Goal: Find specific page/section: Find specific page/section

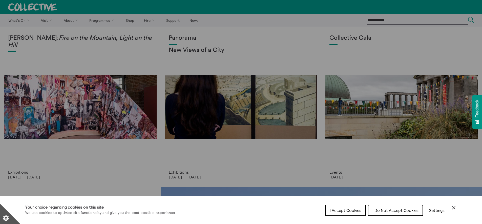
click at [352, 211] on span "I Accept Cookies" at bounding box center [346, 210] width 32 height 5
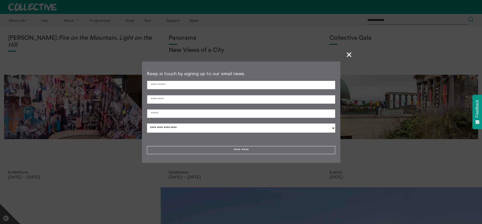
click at [346, 55] on span "+" at bounding box center [349, 54] width 15 height 15
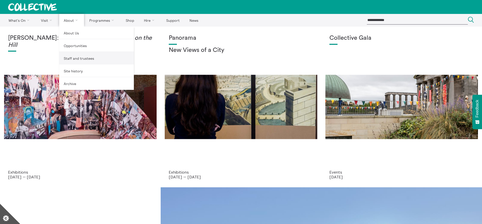
click at [78, 59] on link "Staff and trustees" at bounding box center [96, 58] width 75 height 13
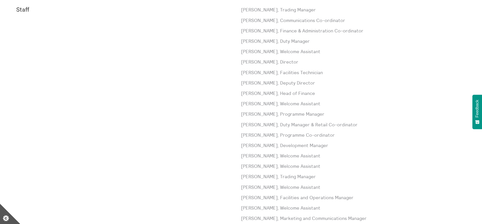
scroll to position [229, 0]
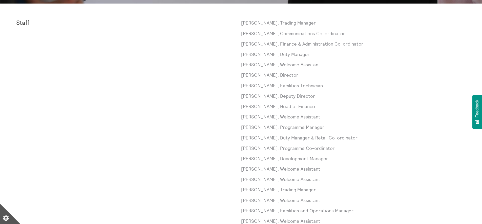
click at [262, 33] on p "[PERSON_NAME], Communications Co-ordinator" at bounding box center [353, 33] width 225 height 6
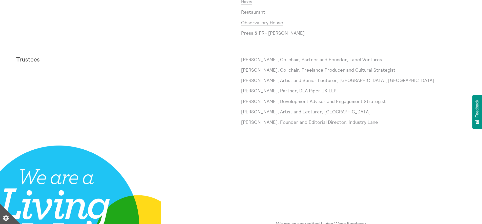
scroll to position [518, 0]
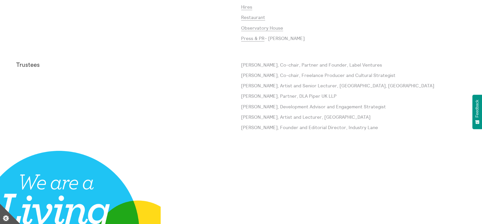
click at [254, 63] on p "[PERSON_NAME], Co-chair, Partner and Founder, Label Ventures" at bounding box center [353, 65] width 225 height 6
click at [253, 73] on p "[PERSON_NAME], Co-chair, Freelance Producer and Cultural Strategist" at bounding box center [353, 75] width 225 height 6
click at [252, 87] on p "[PERSON_NAME], Artist and Senior Lecturer, [GEOGRAPHIC_DATA], [GEOGRAPHIC_DATA]" at bounding box center [353, 85] width 225 height 6
click at [250, 96] on p "[PERSON_NAME], Partner, DLA Piper UK LLP" at bounding box center [353, 96] width 225 height 6
click at [248, 107] on p "[PERSON_NAME], Development Advisor and Engagement Strategist" at bounding box center [353, 106] width 225 height 6
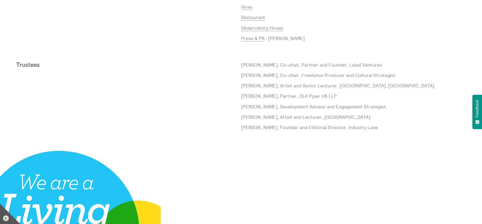
click at [248, 117] on p "[PERSON_NAME], Artist and Lecturer, [GEOGRAPHIC_DATA]" at bounding box center [353, 117] width 225 height 6
click at [248, 127] on p "[PERSON_NAME], Founder and Editorial Director, Industry Lane" at bounding box center [353, 127] width 225 height 6
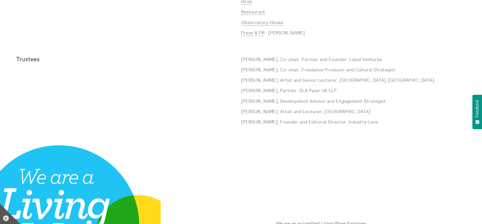
scroll to position [524, 0]
drag, startPoint x: 271, startPoint y: 121, endPoint x: 242, endPoint y: 123, distance: 28.6
click at [242, 123] on p "[PERSON_NAME], Founder and Editorial Director, Industry Lane" at bounding box center [353, 121] width 225 height 6
drag, startPoint x: 271, startPoint y: 110, endPoint x: 242, endPoint y: 110, distance: 28.6
click at [242, 110] on p "[PERSON_NAME], Artist and Lecturer, [GEOGRAPHIC_DATA]" at bounding box center [353, 111] width 225 height 6
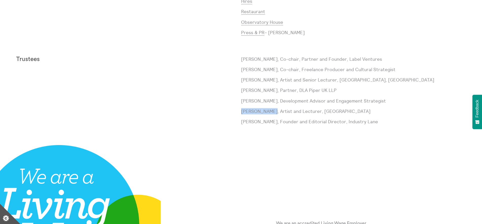
copy p "[PERSON_NAME]"
click at [249, 103] on p "[PERSON_NAME], Development Advisor and Engagement Strategist" at bounding box center [353, 101] width 225 height 6
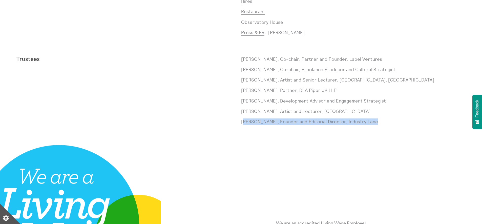
drag, startPoint x: 373, startPoint y: 122, endPoint x: 243, endPoint y: 121, distance: 130.0
click at [243, 121] on p "[PERSON_NAME], Founder and Editorial Director, Industry Lane" at bounding box center [353, 121] width 225 height 6
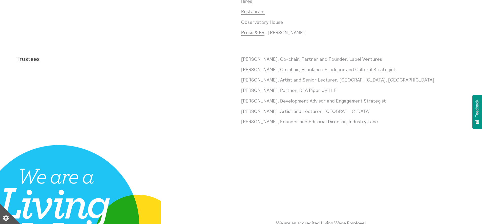
click at [262, 120] on p "[PERSON_NAME], Founder and Editorial Director, Industry Lane" at bounding box center [353, 121] width 225 height 6
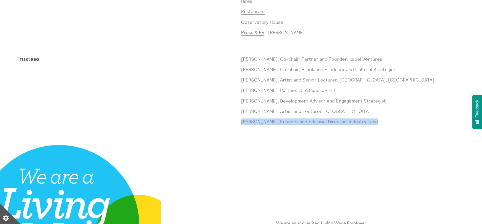
drag, startPoint x: 334, startPoint y: 122, endPoint x: 242, endPoint y: 121, distance: 91.3
click at [242, 121] on p "[PERSON_NAME], Founder and Editorial Director, Industry Lane" at bounding box center [353, 121] width 225 height 6
copy p "[PERSON_NAME], Founder and Editorial Director, Industry Lane"
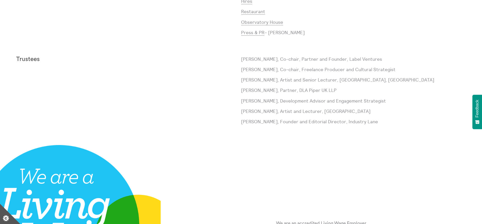
click at [318, 78] on p "[PERSON_NAME], Artist and Senior Lecturer, [GEOGRAPHIC_DATA], [GEOGRAPHIC_DATA]" at bounding box center [353, 80] width 225 height 6
